Goal: Check status: Check status

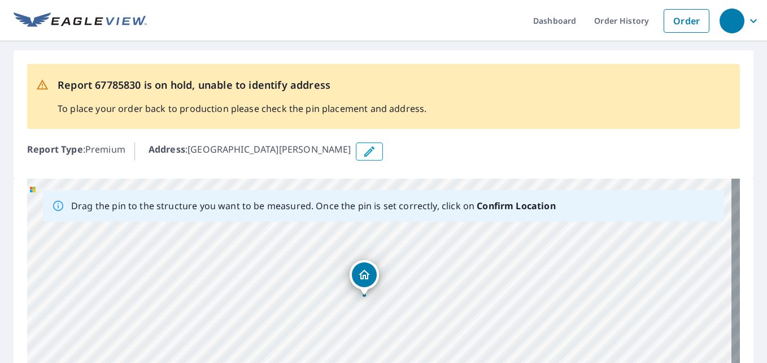
click at [367, 276] on icon "Dropped pin, building 1, Residential property, Riverbend Rd Kearney, MO 64060" at bounding box center [365, 275] width 14 height 14
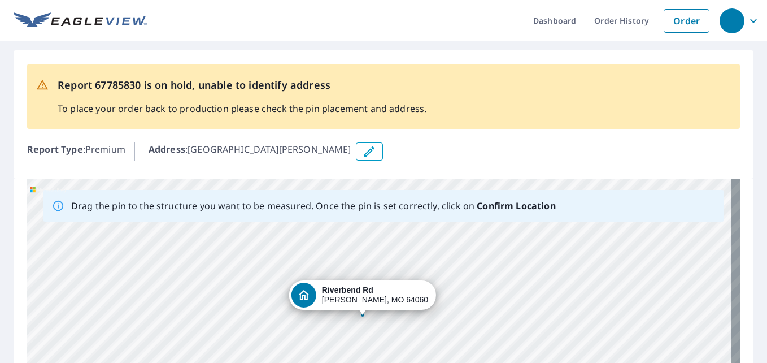
drag, startPoint x: 374, startPoint y: 311, endPoint x: 363, endPoint y: 312, distance: 10.2
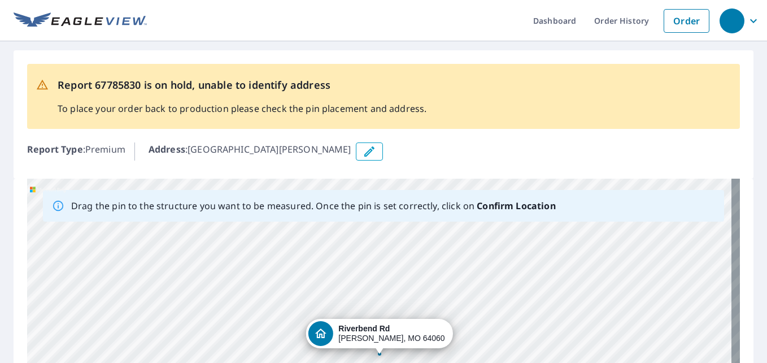
click at [222, 296] on div "[GEOGRAPHIC_DATA][PERSON_NAME]" at bounding box center [383, 356] width 713 height 354
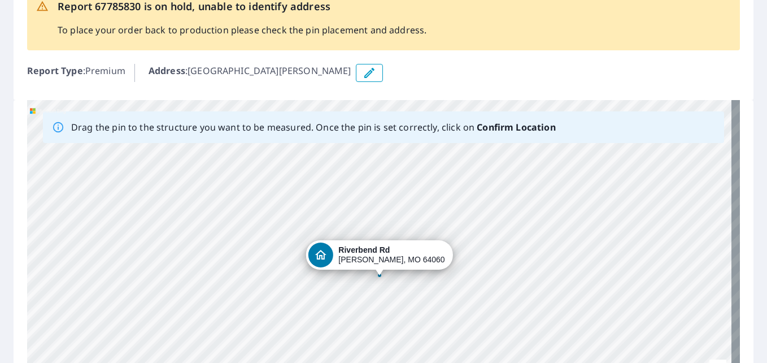
scroll to position [170, 0]
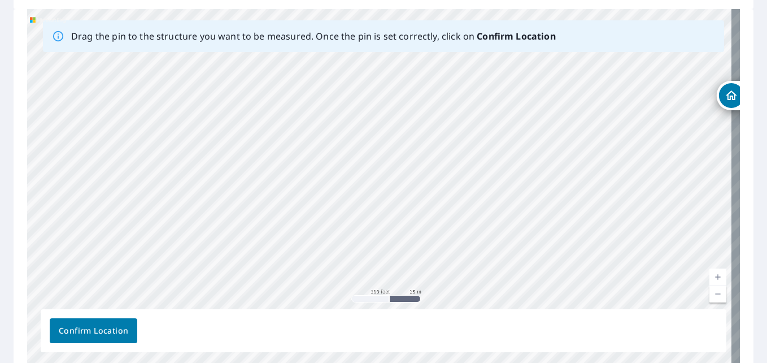
click at [136, 131] on div "[GEOGRAPHIC_DATA][PERSON_NAME]" at bounding box center [383, 186] width 713 height 354
drag, startPoint x: 105, startPoint y: 329, endPoint x: 121, endPoint y: 109, distance: 221.0
click at [121, 109] on div "Drag the pin to the structure you want to be measured. Once the pin is set corr…" at bounding box center [383, 186] width 713 height 354
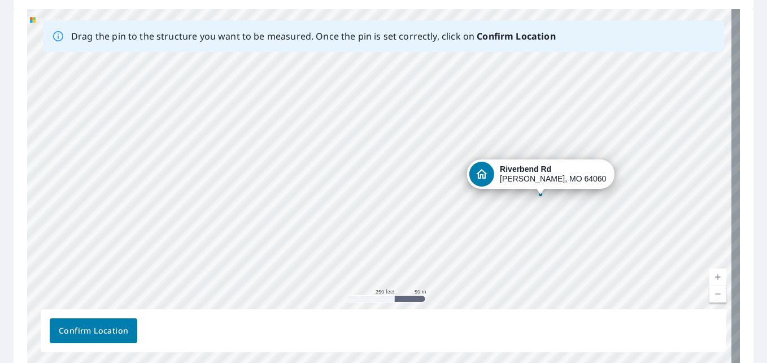
drag, startPoint x: 671, startPoint y: 128, endPoint x: 492, endPoint y: 205, distance: 195.7
click at [492, 205] on div "[GEOGRAPHIC_DATA][PERSON_NAME]" at bounding box center [383, 186] width 713 height 354
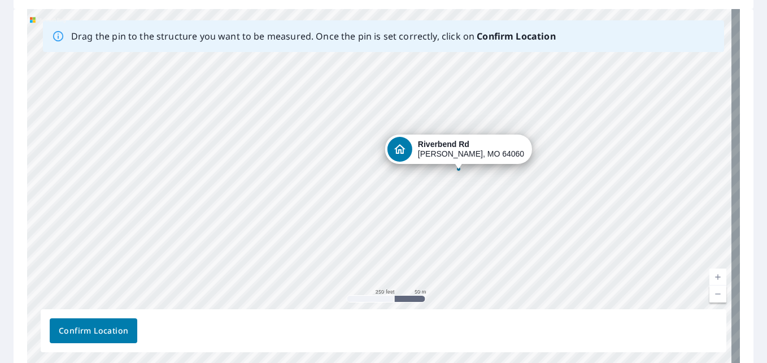
drag, startPoint x: 500, startPoint y: 172, endPoint x: 418, endPoint y: 147, distance: 85.3
click at [418, 147] on div "[GEOGRAPHIC_DATA][PERSON_NAME]" at bounding box center [383, 186] width 713 height 354
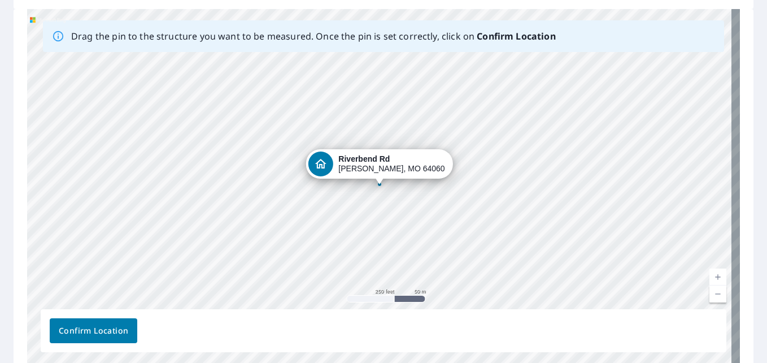
click at [112, 335] on span "Confirm Location" at bounding box center [94, 331] width 70 height 14
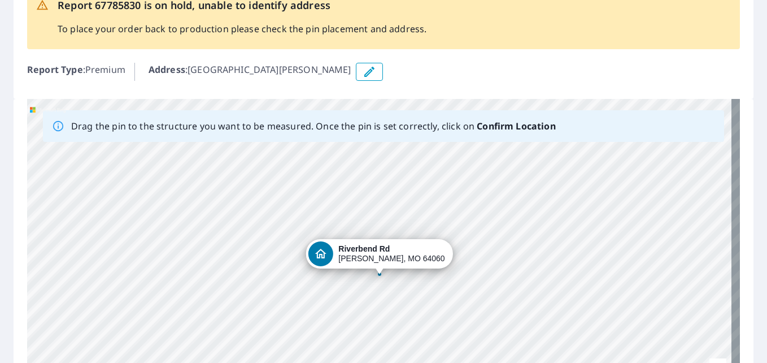
scroll to position [113, 0]
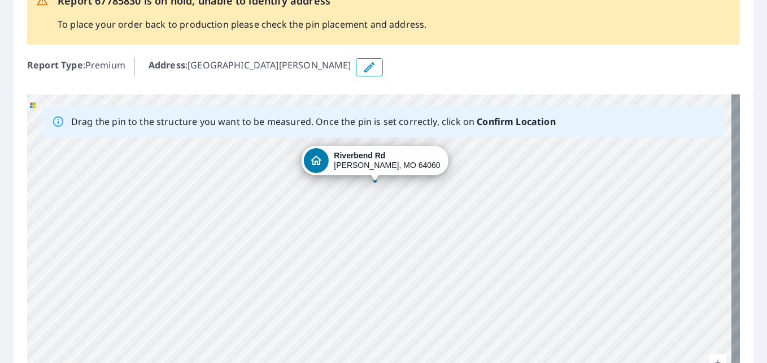
drag, startPoint x: 334, startPoint y: 232, endPoint x: 326, endPoint y: 123, distance: 109.9
click at [326, 124] on div "Drag the pin to the structure you want to be measured. Once the pin is set corr…" at bounding box center [383, 271] width 713 height 354
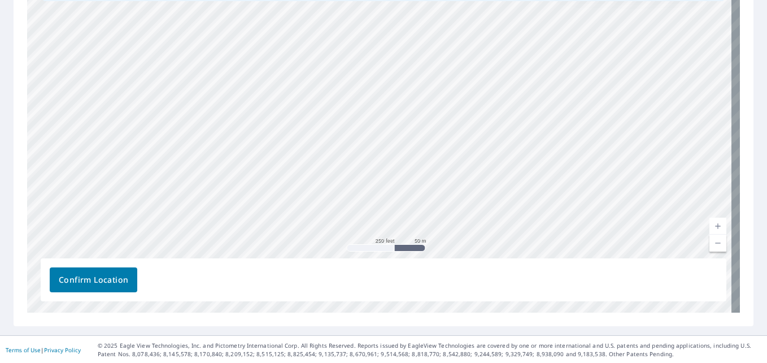
scroll to position [250, 0]
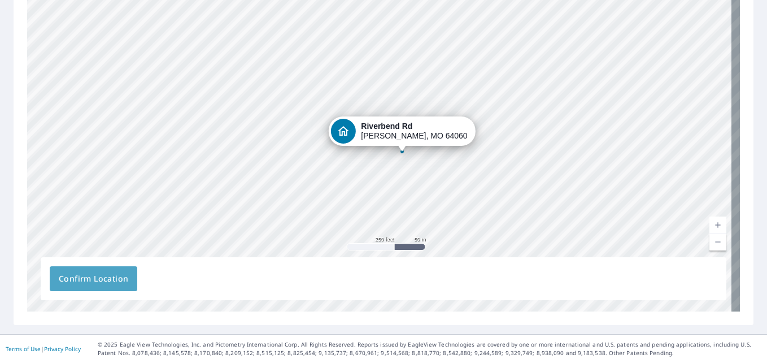
click at [112, 279] on span "Confirm Location" at bounding box center [94, 279] width 70 height 14
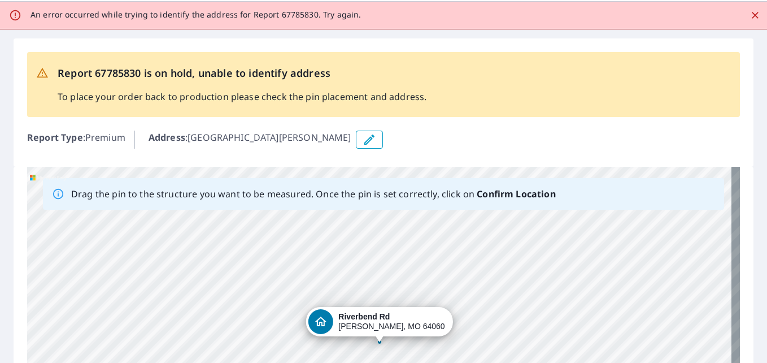
scroll to position [0, 0]
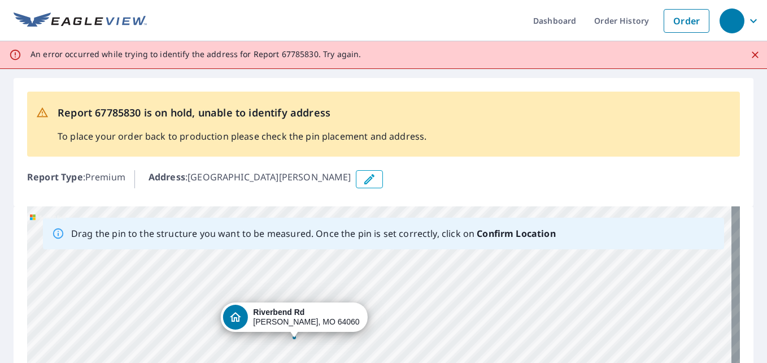
drag, startPoint x: 251, startPoint y: 303, endPoint x: 277, endPoint y: 173, distance: 132.0
click at [277, 173] on div "Report 67785830 is on hold, unable to identify address To place your order back…" at bounding box center [383, 326] width 767 height 514
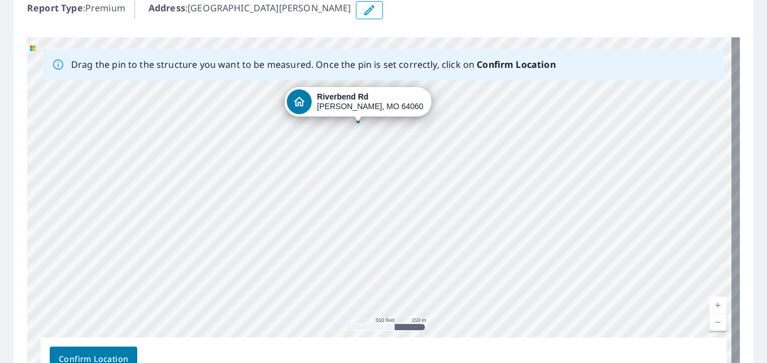
scroll to position [170, 0]
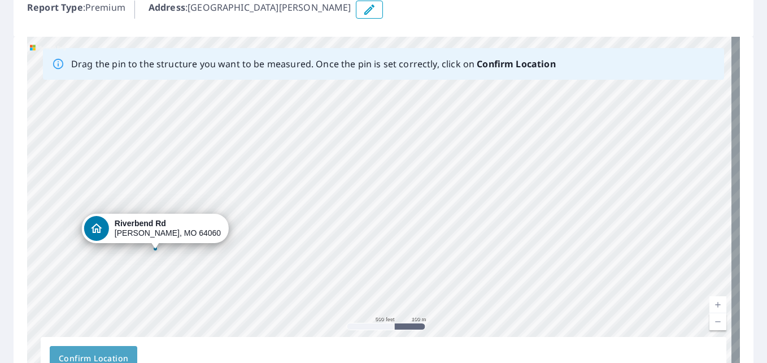
click at [96, 354] on span "Confirm Location" at bounding box center [94, 358] width 70 height 14
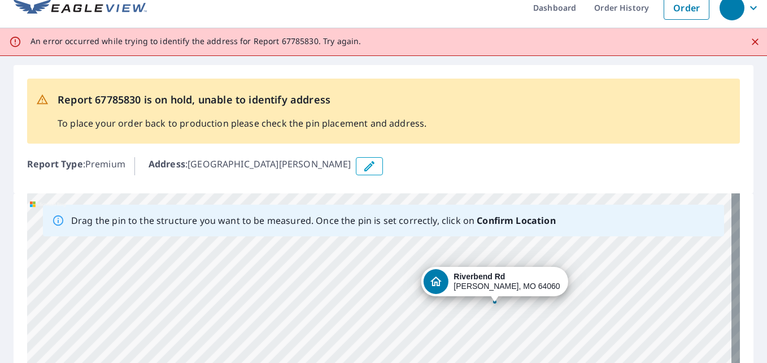
scroll to position [0, 0]
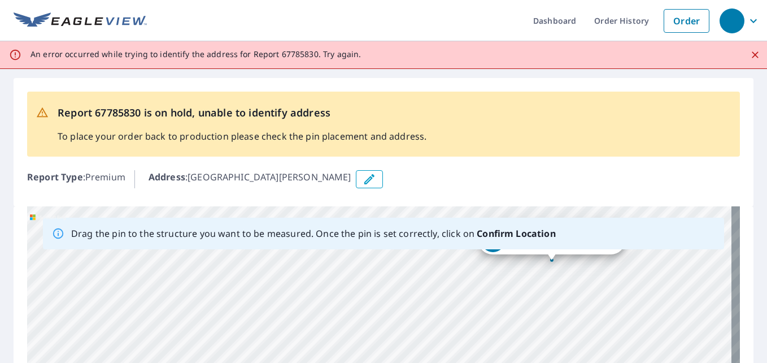
click at [750, 59] on icon "Close" at bounding box center [755, 54] width 11 height 11
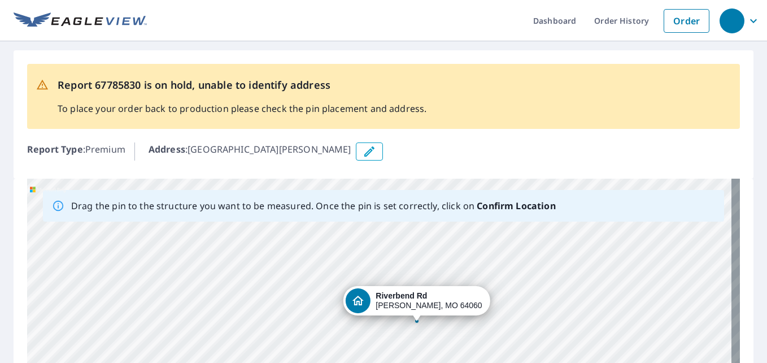
drag, startPoint x: 339, startPoint y: 337, endPoint x: 340, endPoint y: 111, distance: 226.0
click at [340, 111] on div "Report 67785830 is on hold, unable to identify address To place your order back…" at bounding box center [383, 298] width 767 height 514
